Goal: Information Seeking & Learning: Learn about a topic

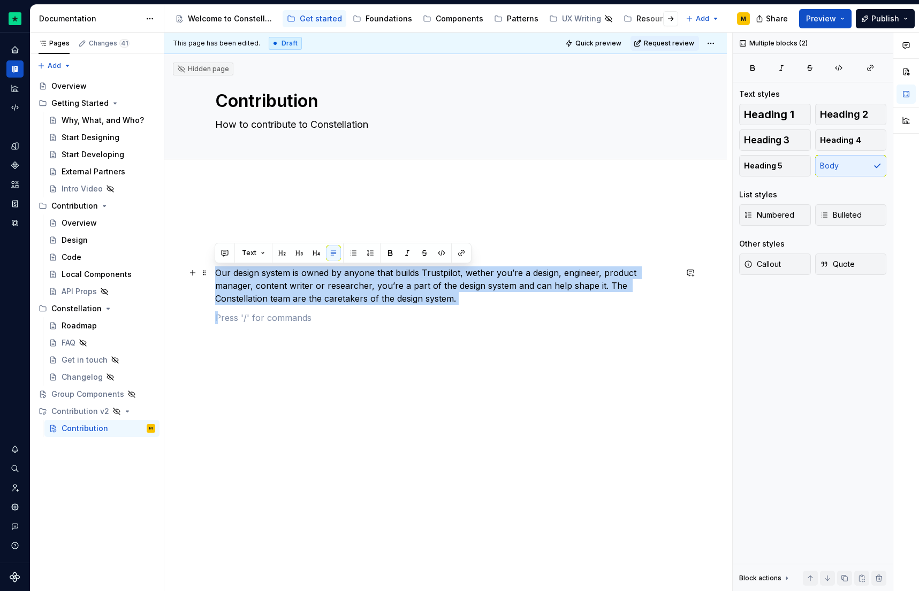
click at [208, 274] on div "Our design system is owned by anyone that builds Trustpilot, wether you’re a de…" at bounding box center [445, 358] width 562 height 351
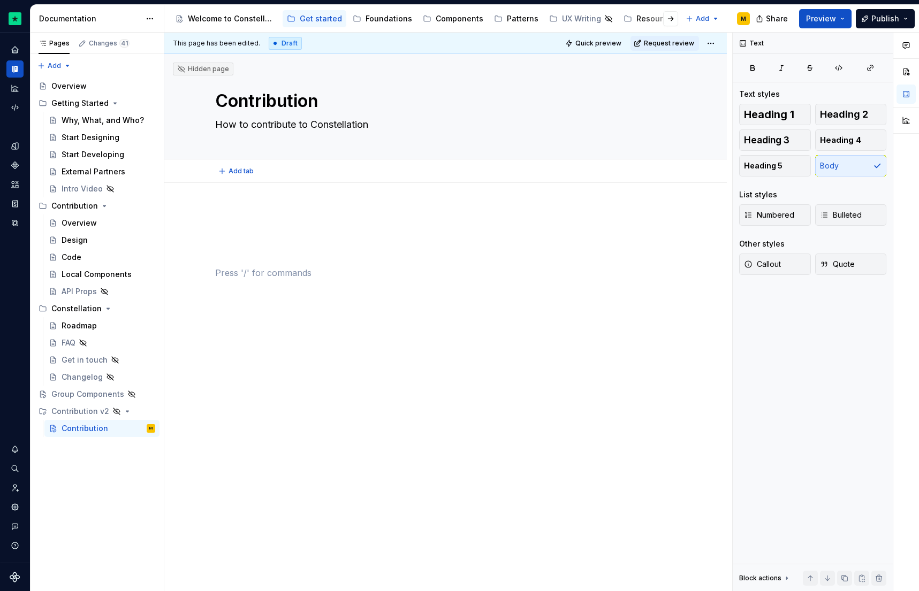
type textarea "*"
click at [278, 216] on p at bounding box center [445, 215] width 461 height 13
click at [248, 195] on div at bounding box center [445, 336] width 562 height 306
click at [284, 310] on p at bounding box center [445, 311] width 461 height 13
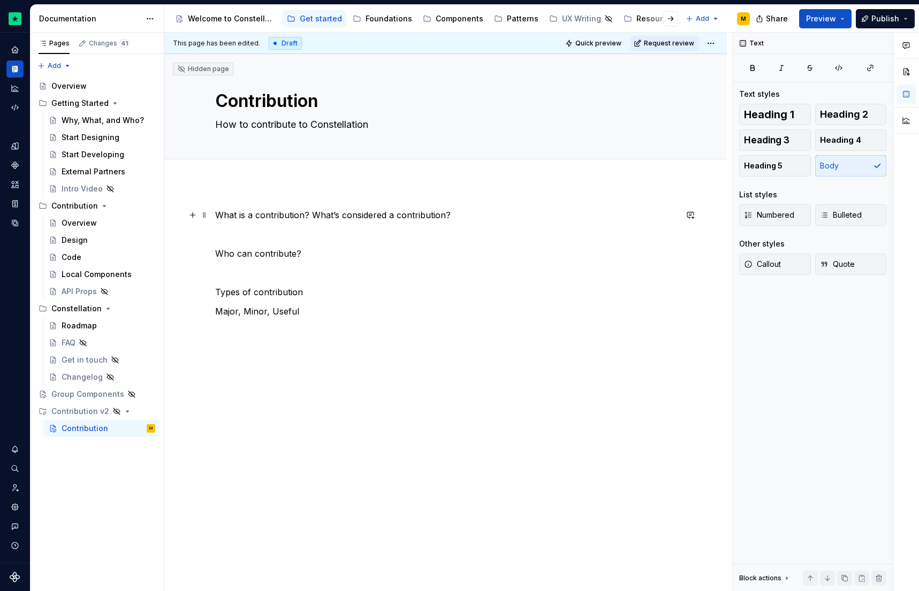
click at [471, 213] on p "What is a contribution? What’s considered a contribution?" at bounding box center [445, 215] width 461 height 13
type textarea "*"
click at [259, 98] on textarea "Contribution" at bounding box center [443, 101] width 461 height 26
type textarea "O"
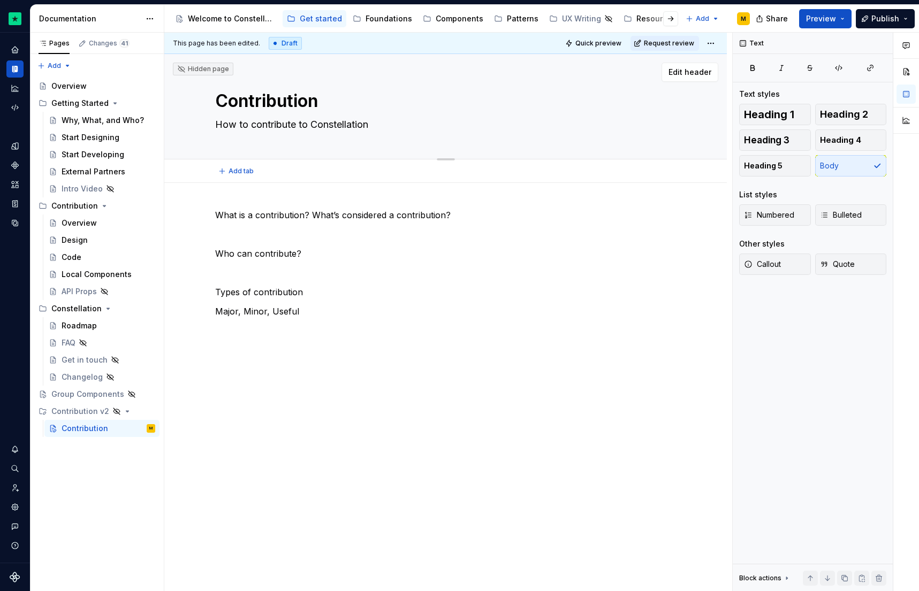
type textarea "*"
type textarea "Ov"
type textarea "*"
type textarea "Ove"
type textarea "*"
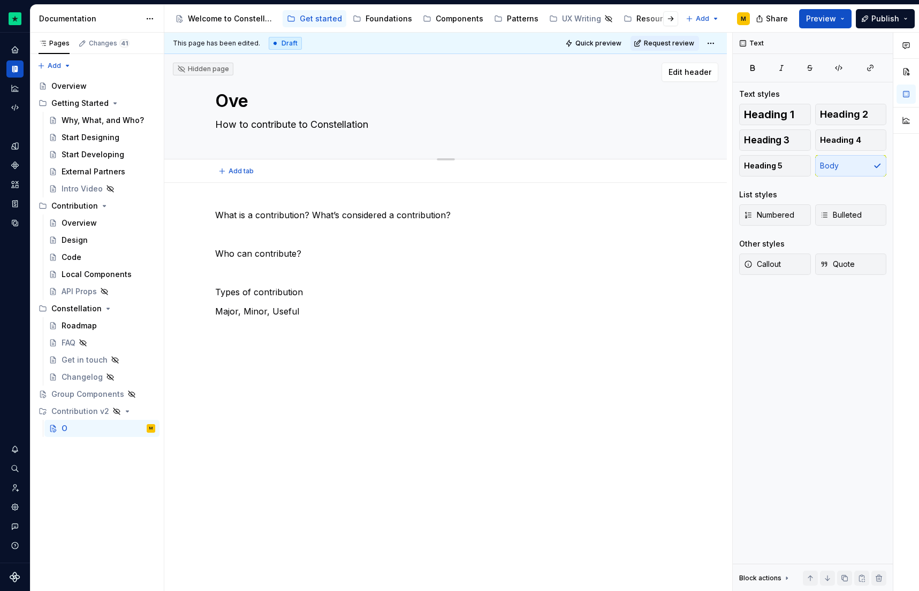
type textarea "Over"
type textarea "*"
type textarea "Overv"
type textarea "*"
type textarea "Overvi"
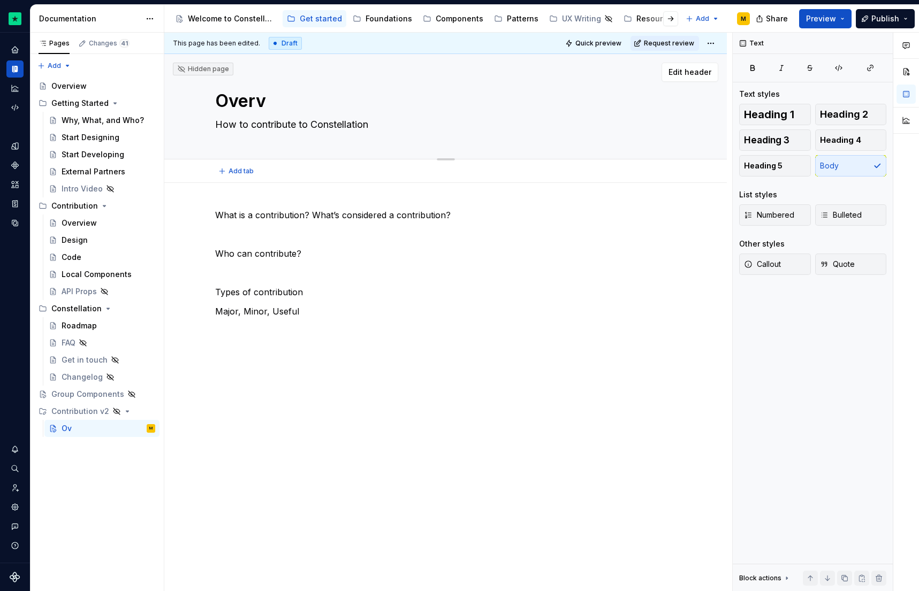
type textarea "*"
type textarea "Overvie"
type textarea "*"
type textarea "Overview"
type textarea "*"
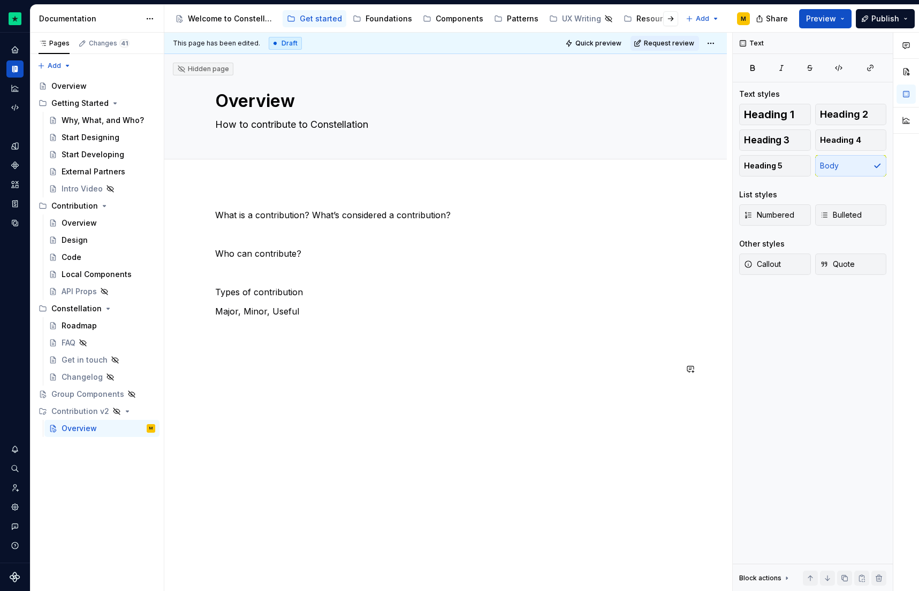
type textarea "Overview"
type textarea "*"
